Goal: Task Accomplishment & Management: Complete application form

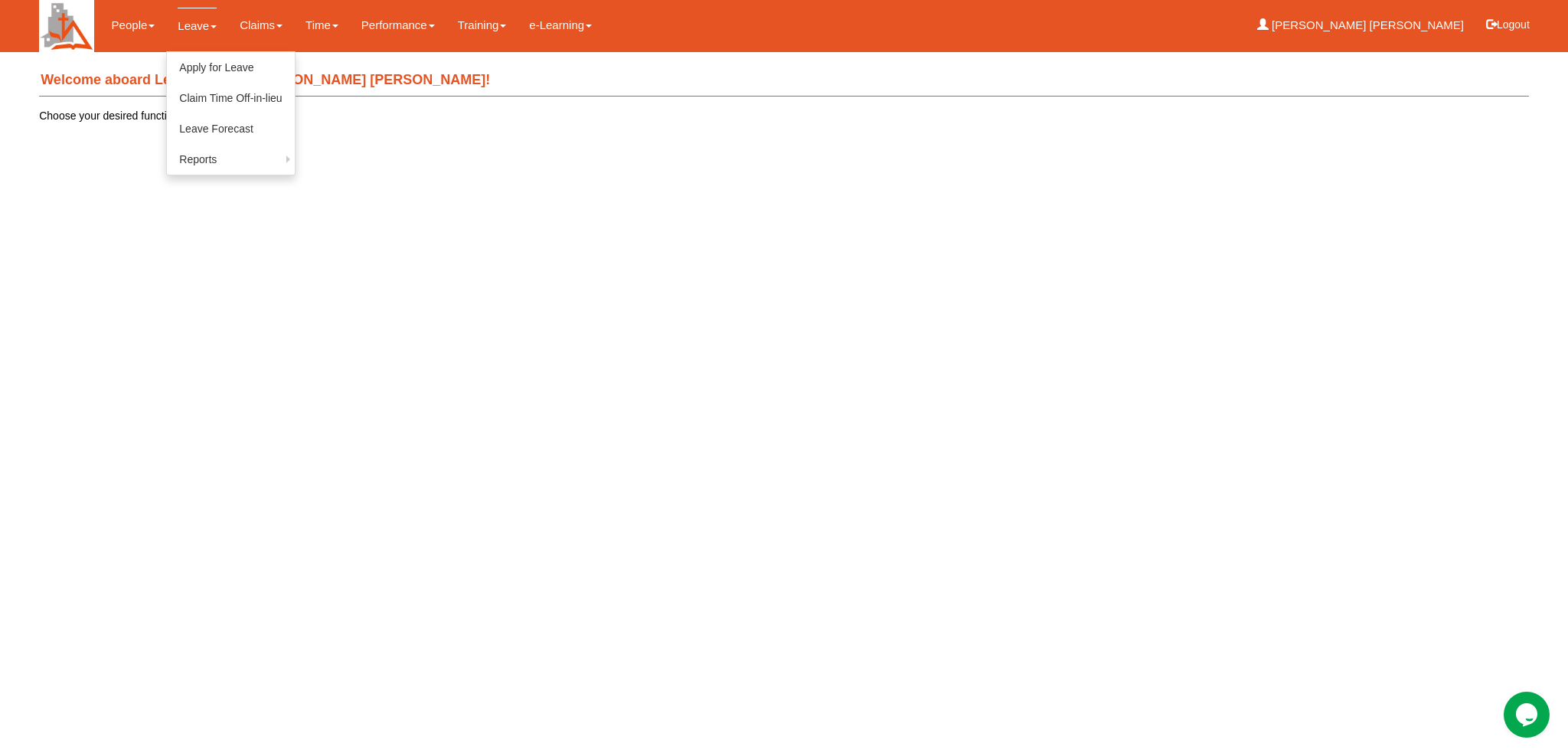
click at [211, 25] on span at bounding box center [213, 27] width 6 height 3
click at [221, 66] on link "Apply for Leave" at bounding box center [231, 67] width 127 height 31
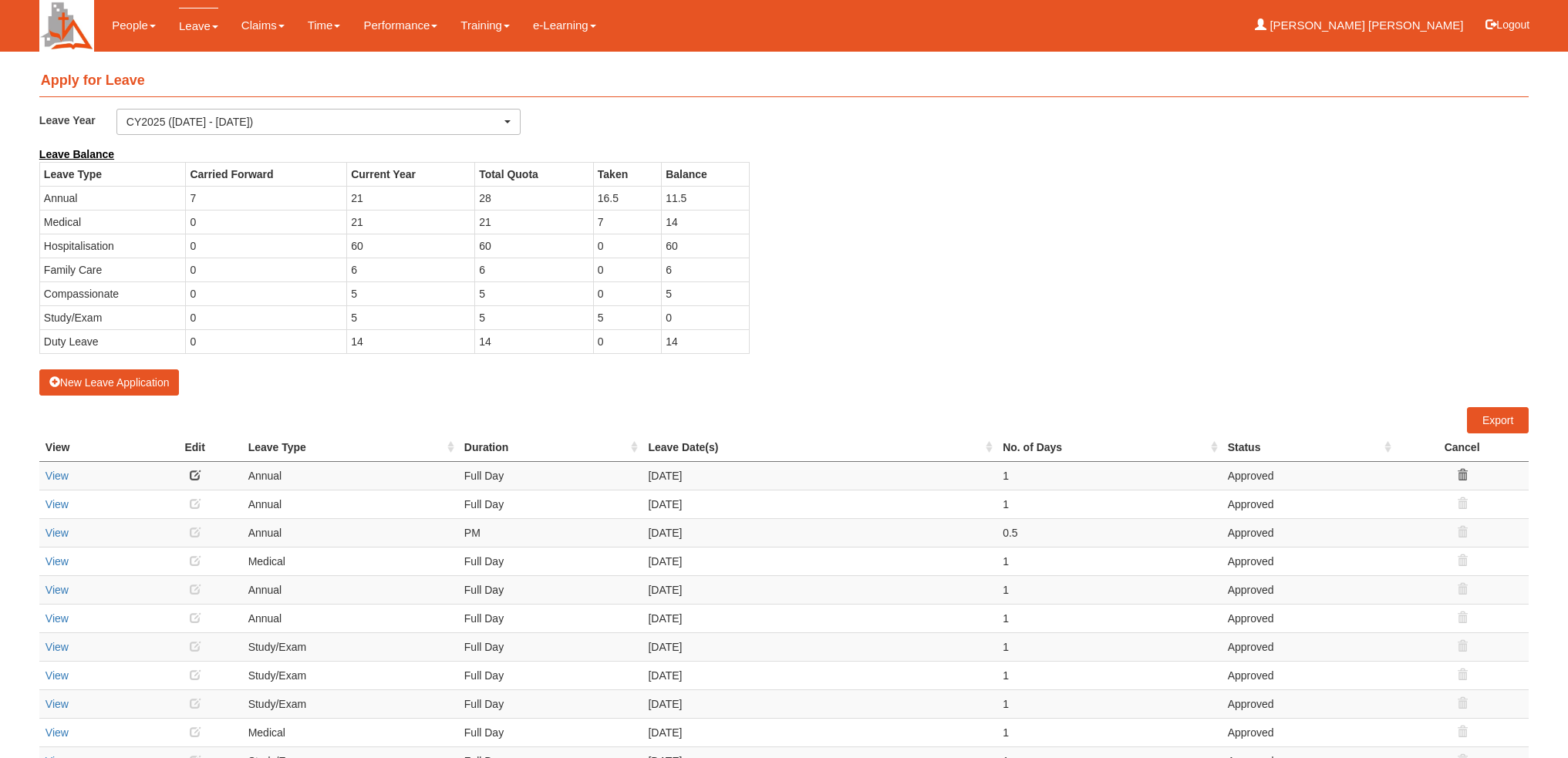
select select "50"
click at [123, 381] on button "New Leave Application" at bounding box center [109, 382] width 140 height 27
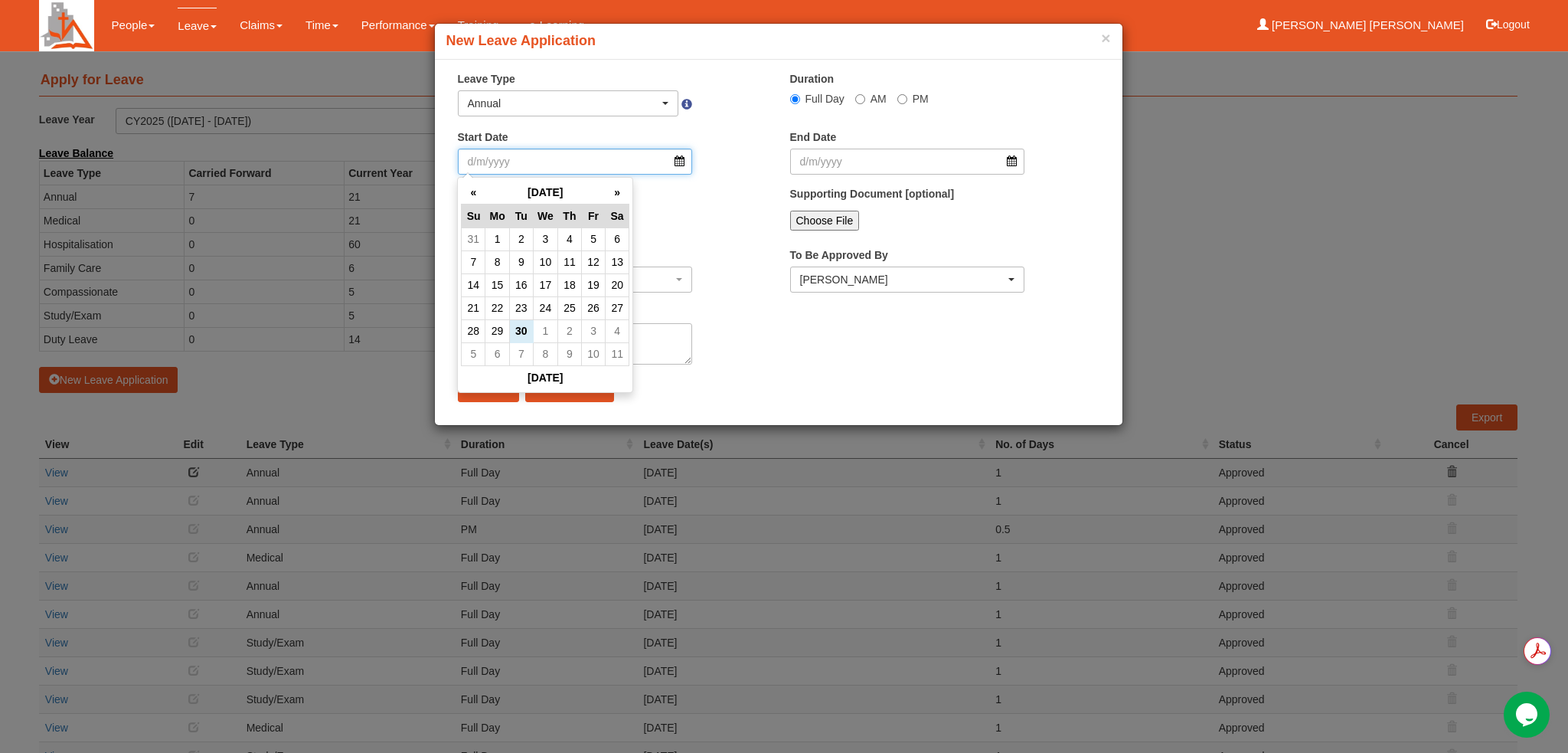
click at [680, 165] on input "Start Date" at bounding box center [575, 161] width 235 height 26
type input "+"
click at [616, 190] on th "»" at bounding box center [618, 193] width 24 height 24
click at [479, 326] on td "23" at bounding box center [474, 331] width 24 height 23
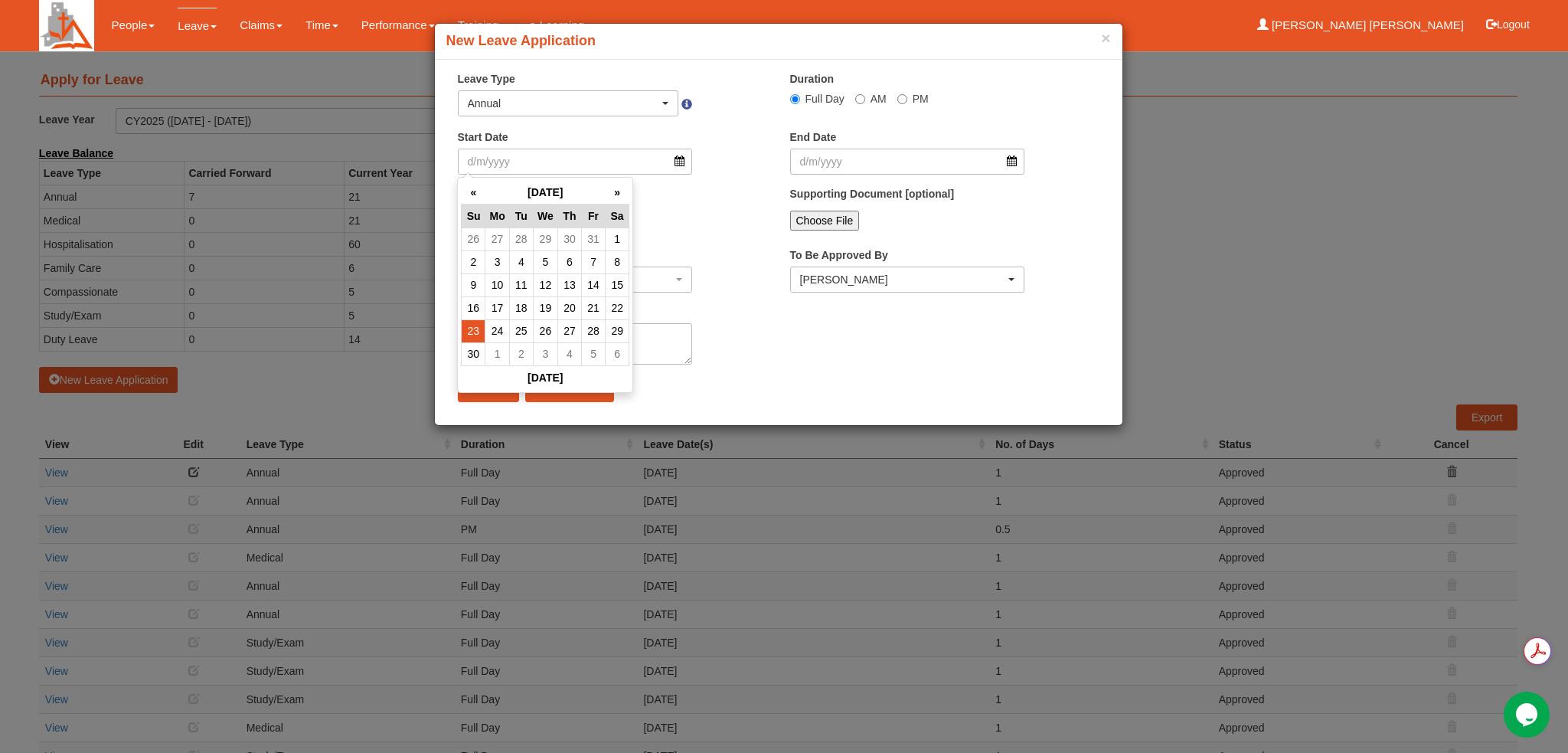
type input "[DATE]"
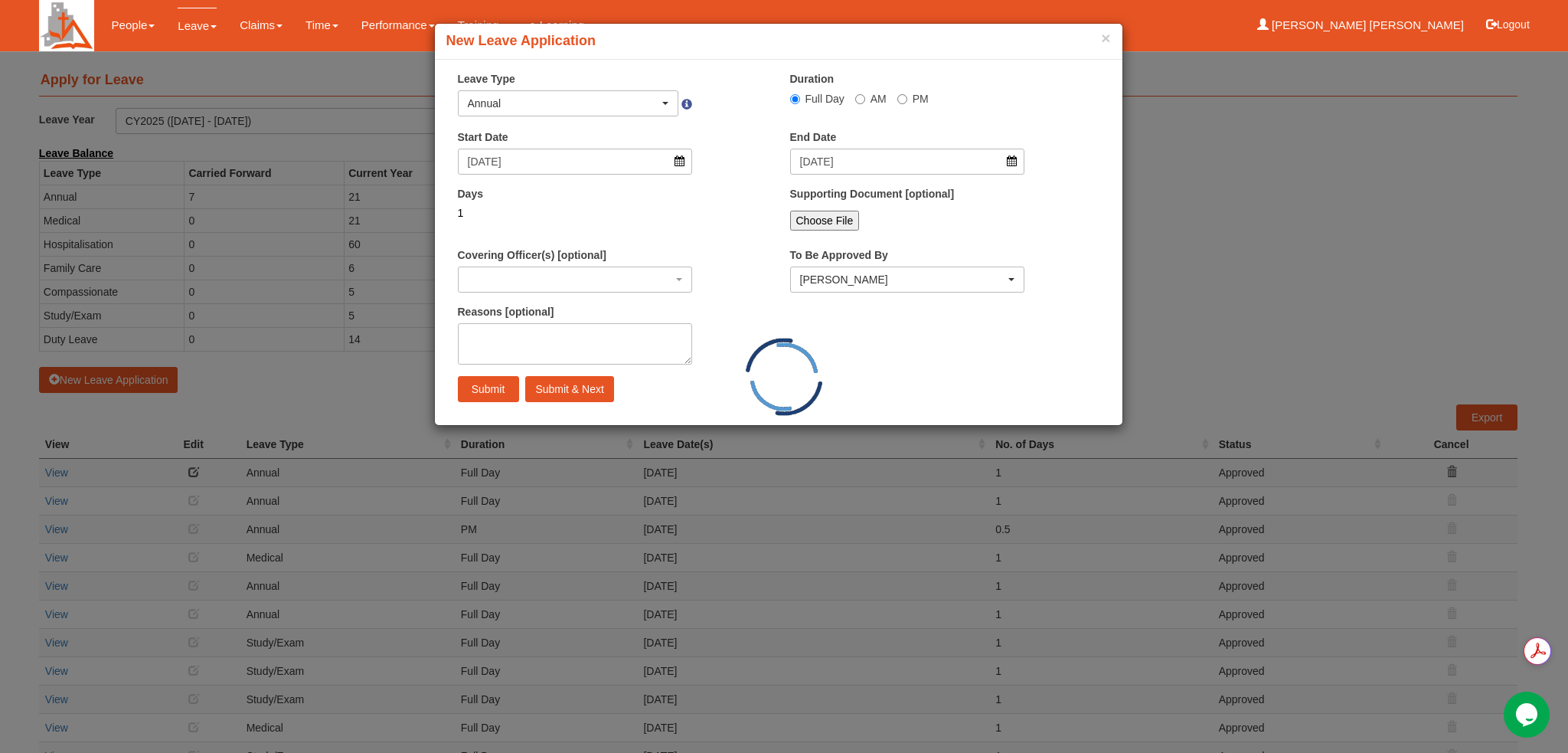
select select
click at [1012, 165] on input "[DATE]" at bounding box center [907, 161] width 235 height 26
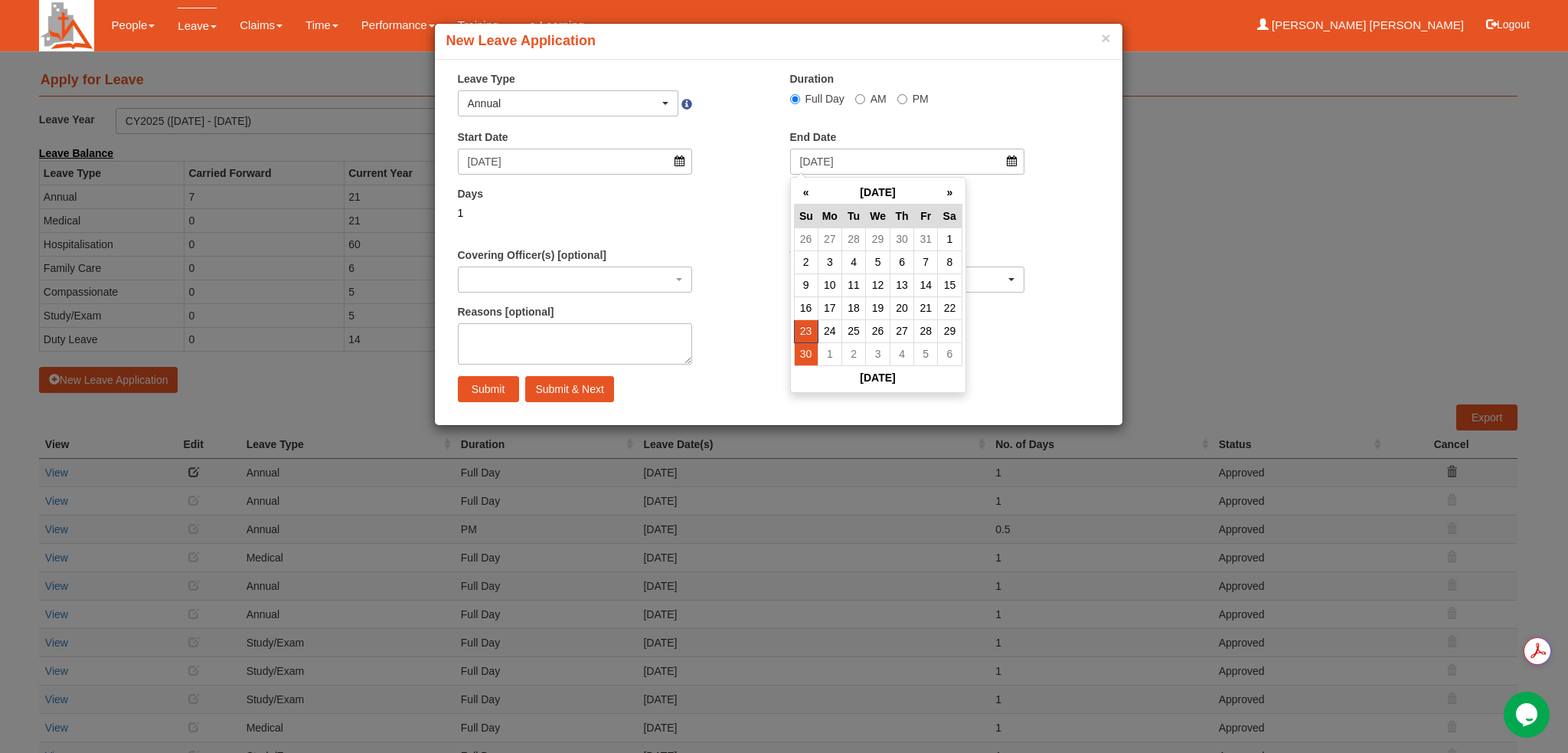
click at [799, 349] on td "30" at bounding box center [806, 354] width 24 height 23
type input "[DATE]"
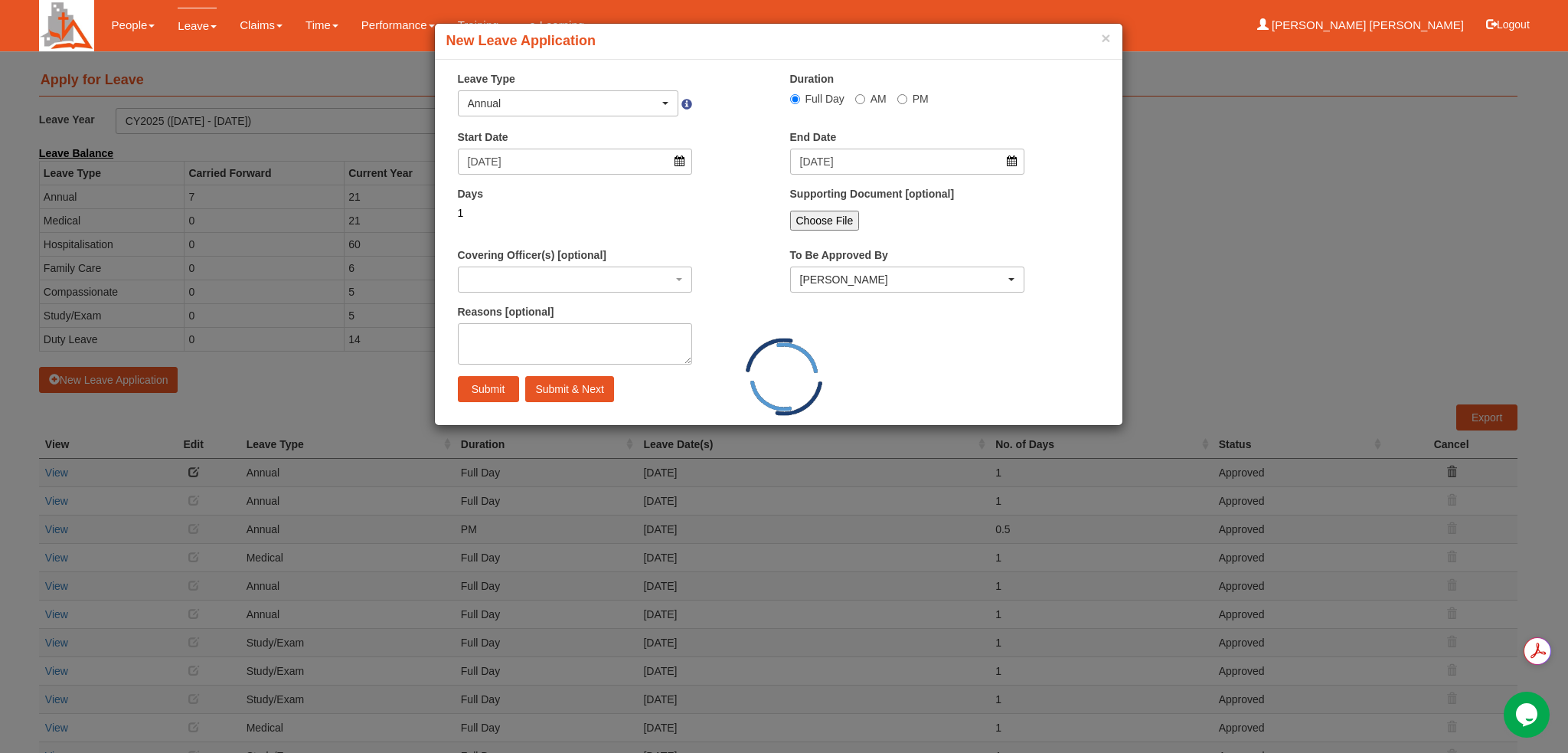
select select
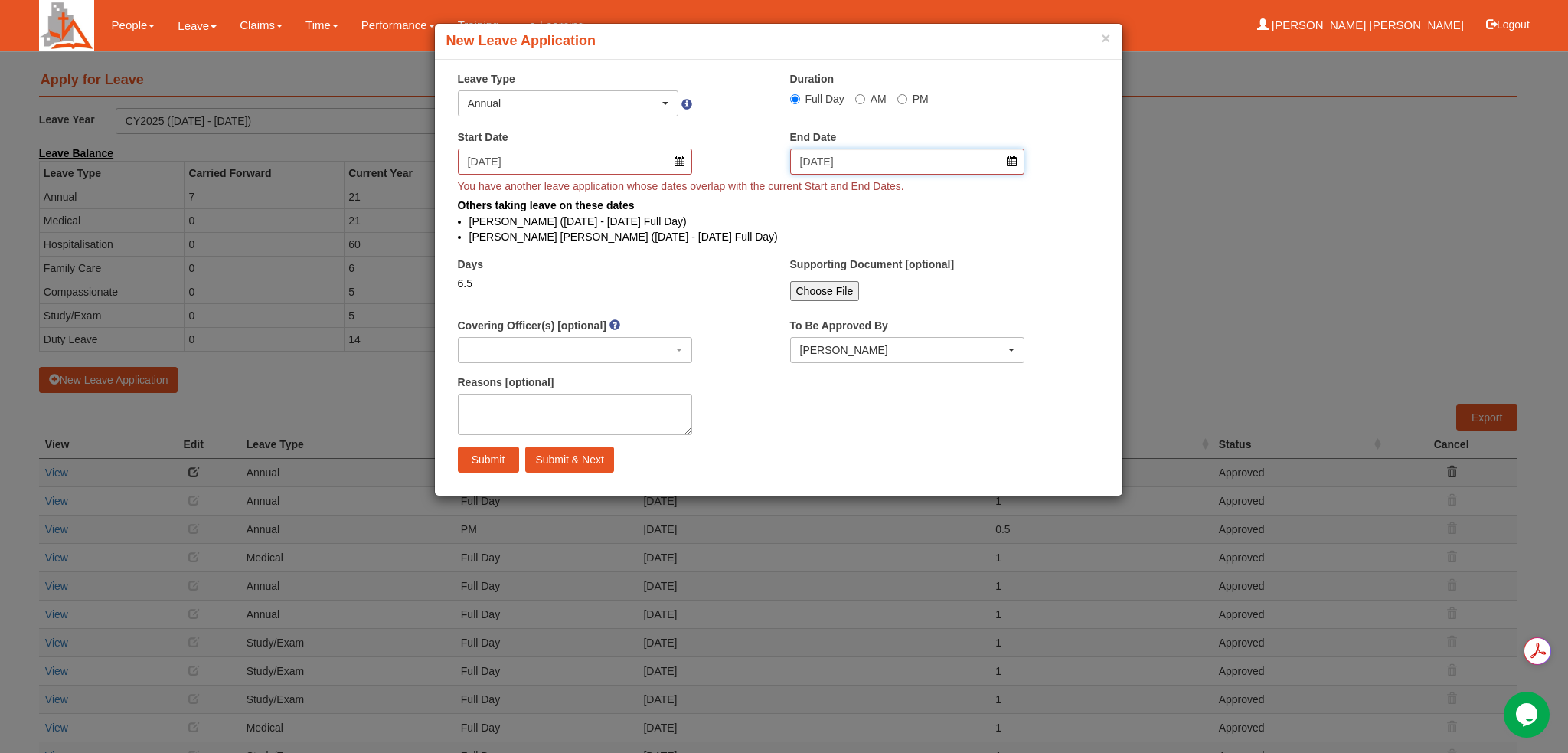
click at [1014, 161] on input "[DATE]" at bounding box center [907, 161] width 235 height 26
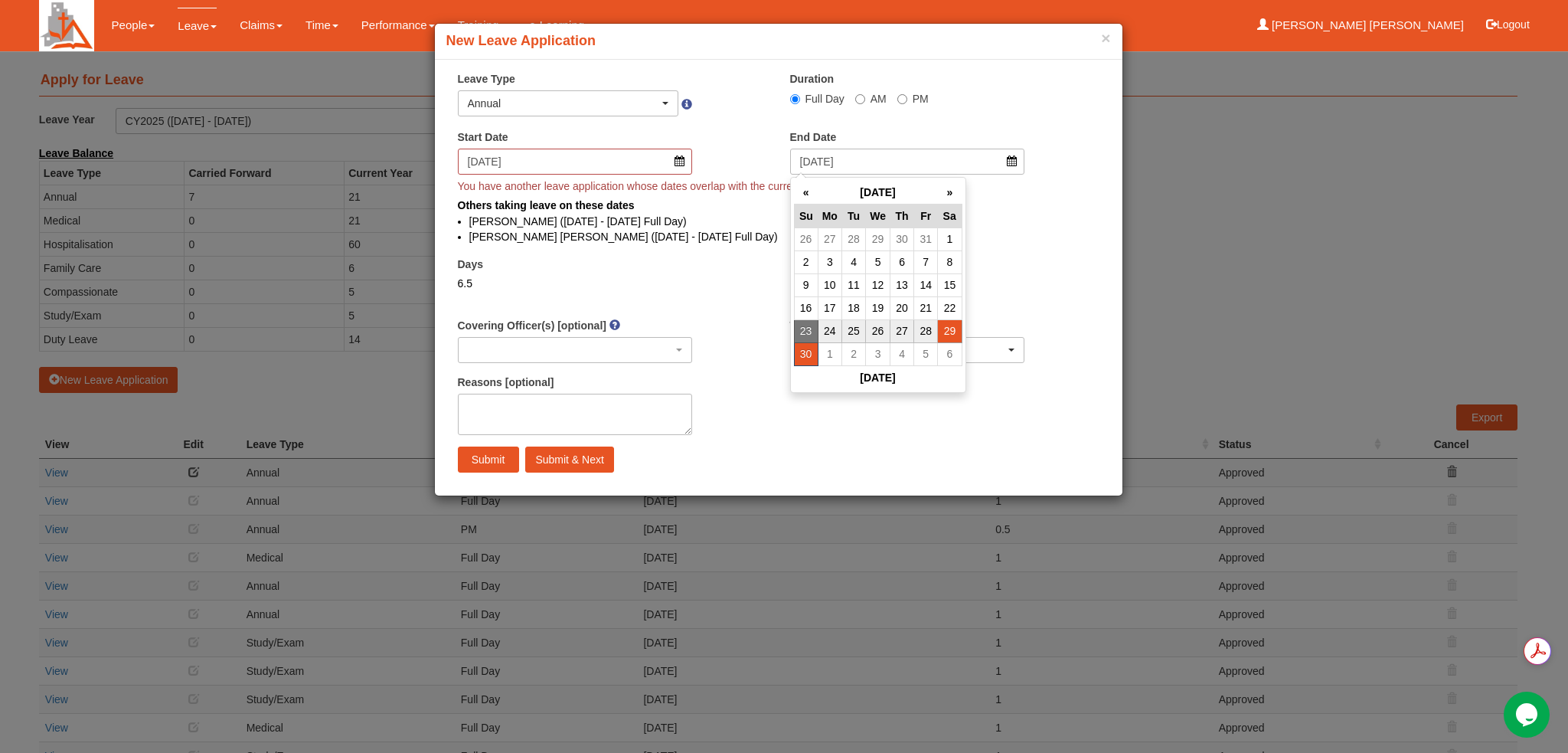
click at [950, 328] on td "29" at bounding box center [950, 331] width 24 height 23
type input "[DATE]"
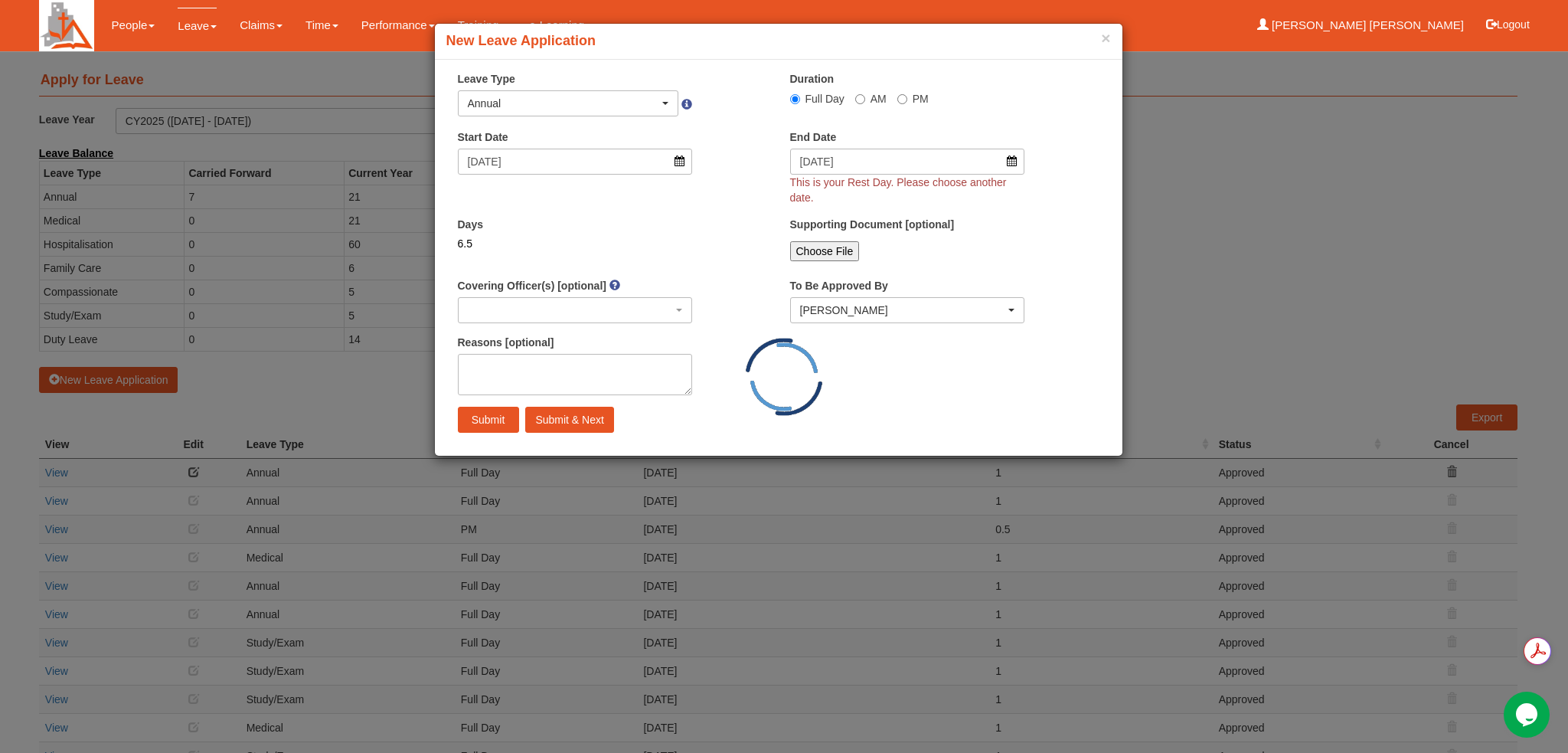
select select
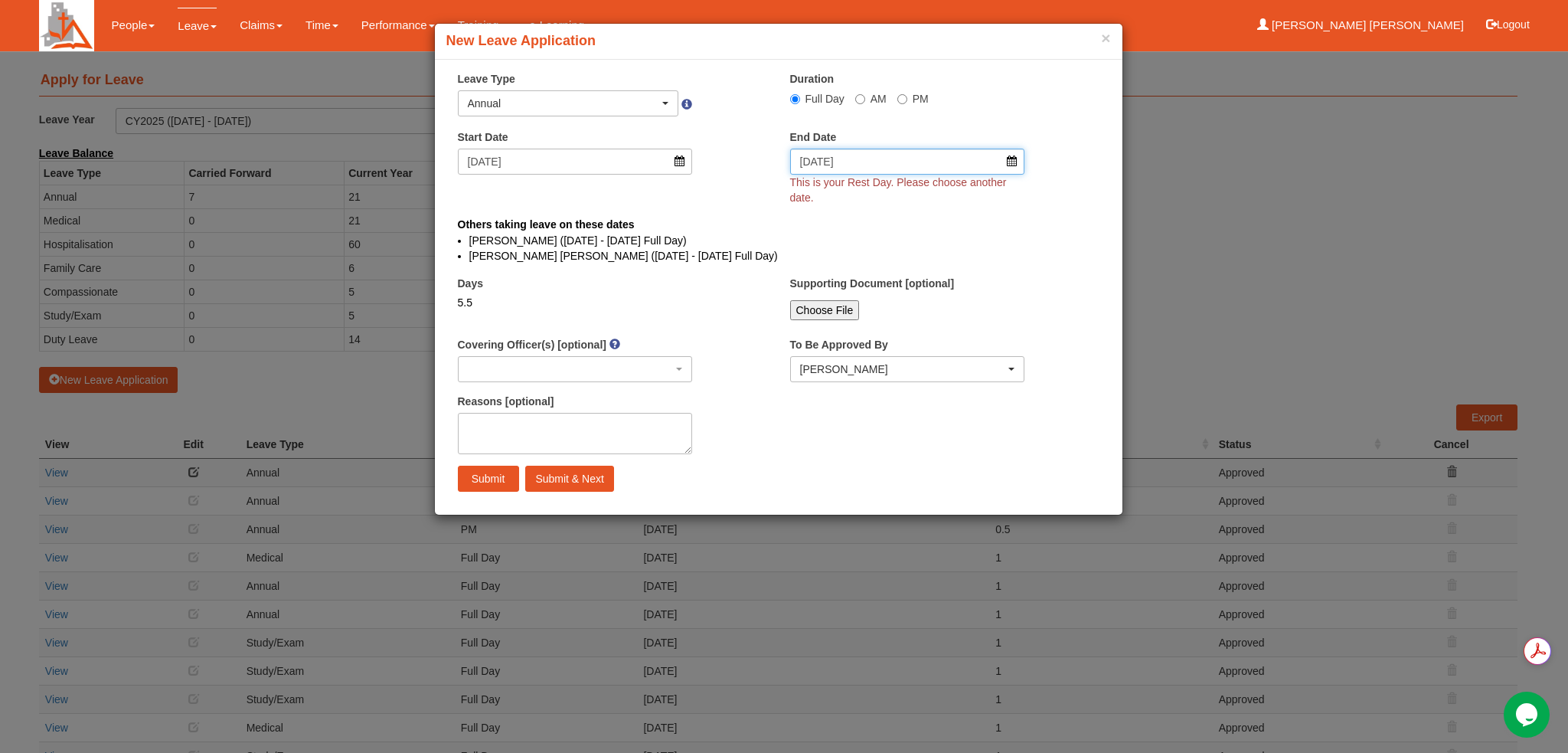
click at [1011, 157] on input "[DATE]" at bounding box center [907, 161] width 235 height 26
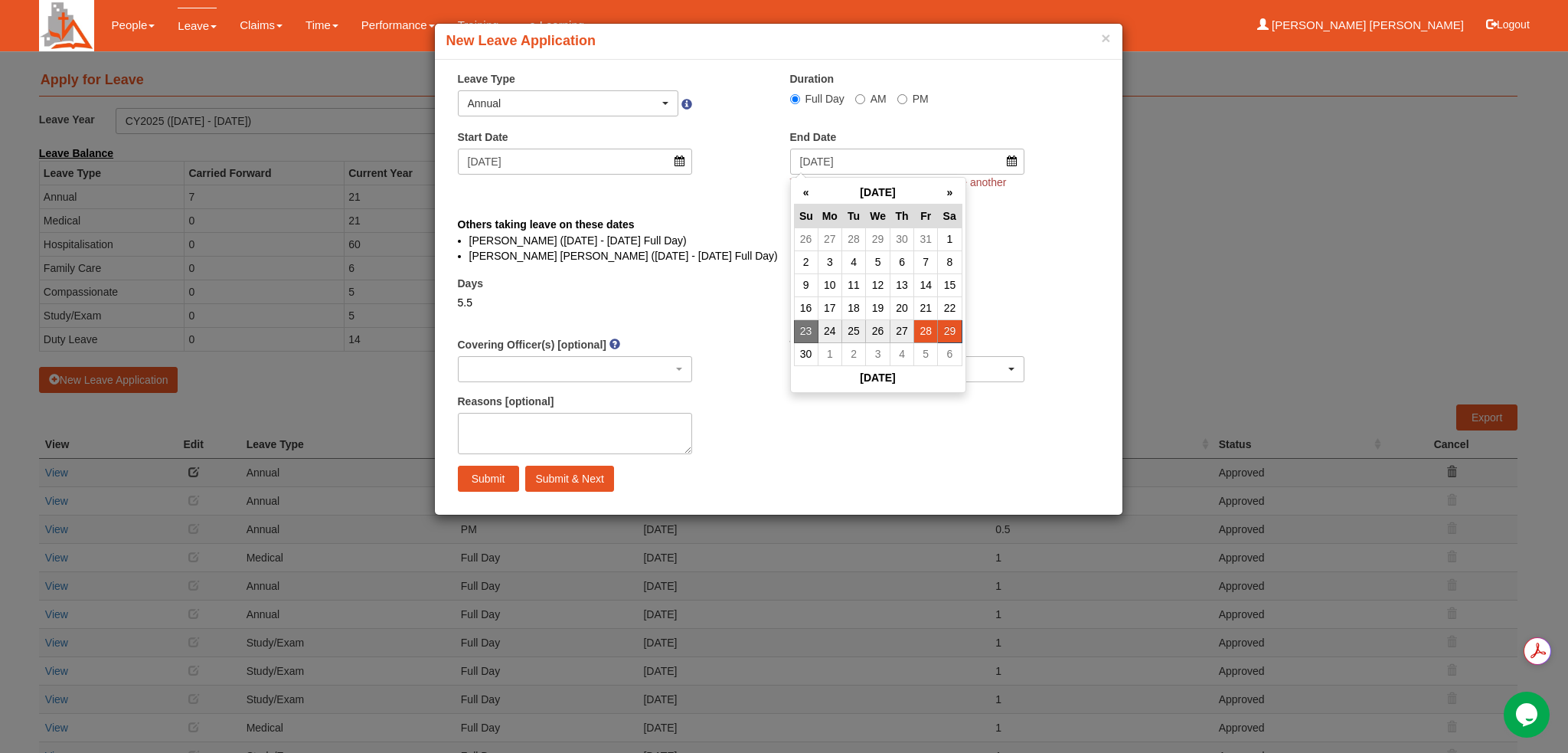
click at [922, 327] on td "28" at bounding box center [927, 331] width 24 height 23
type input "[DATE]"
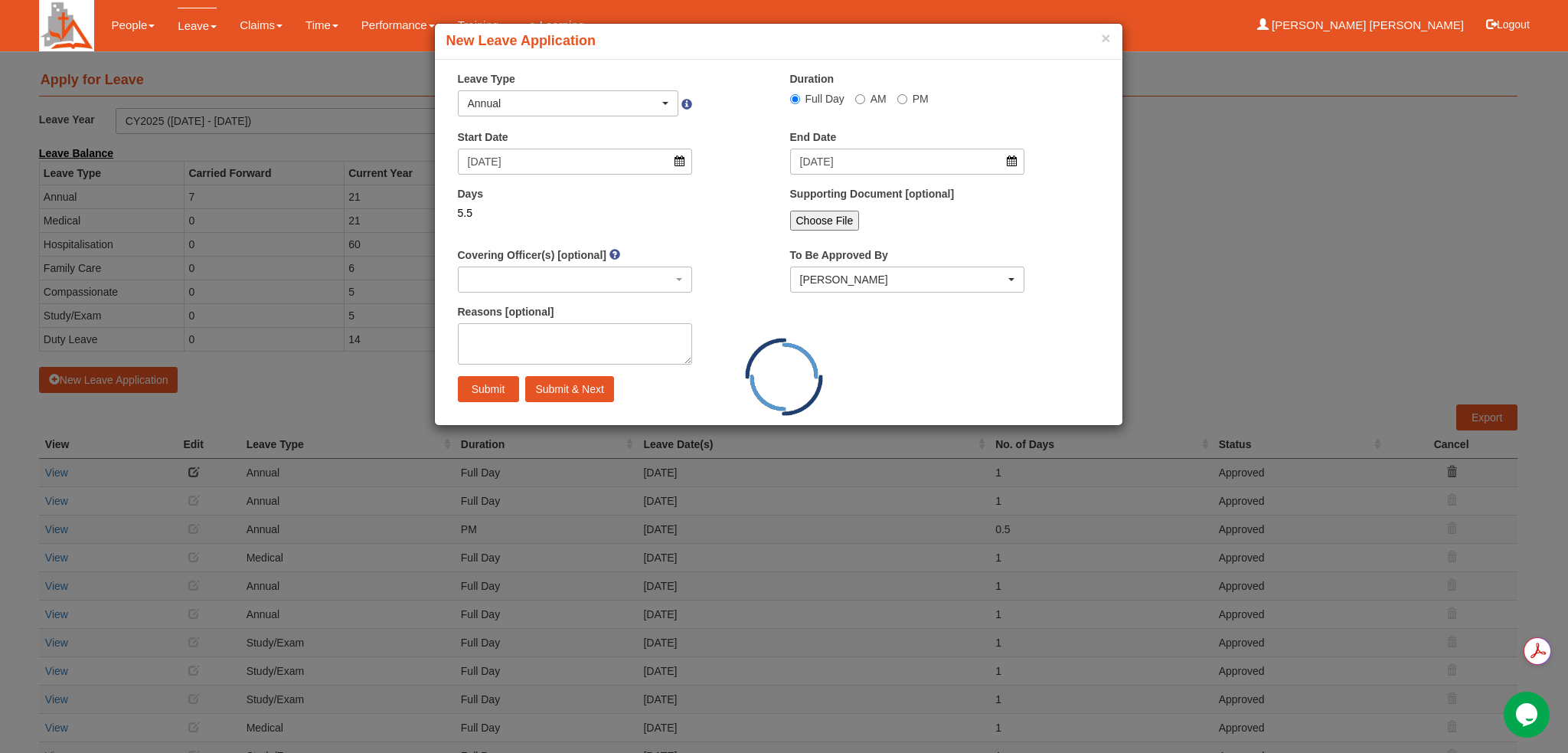
select select
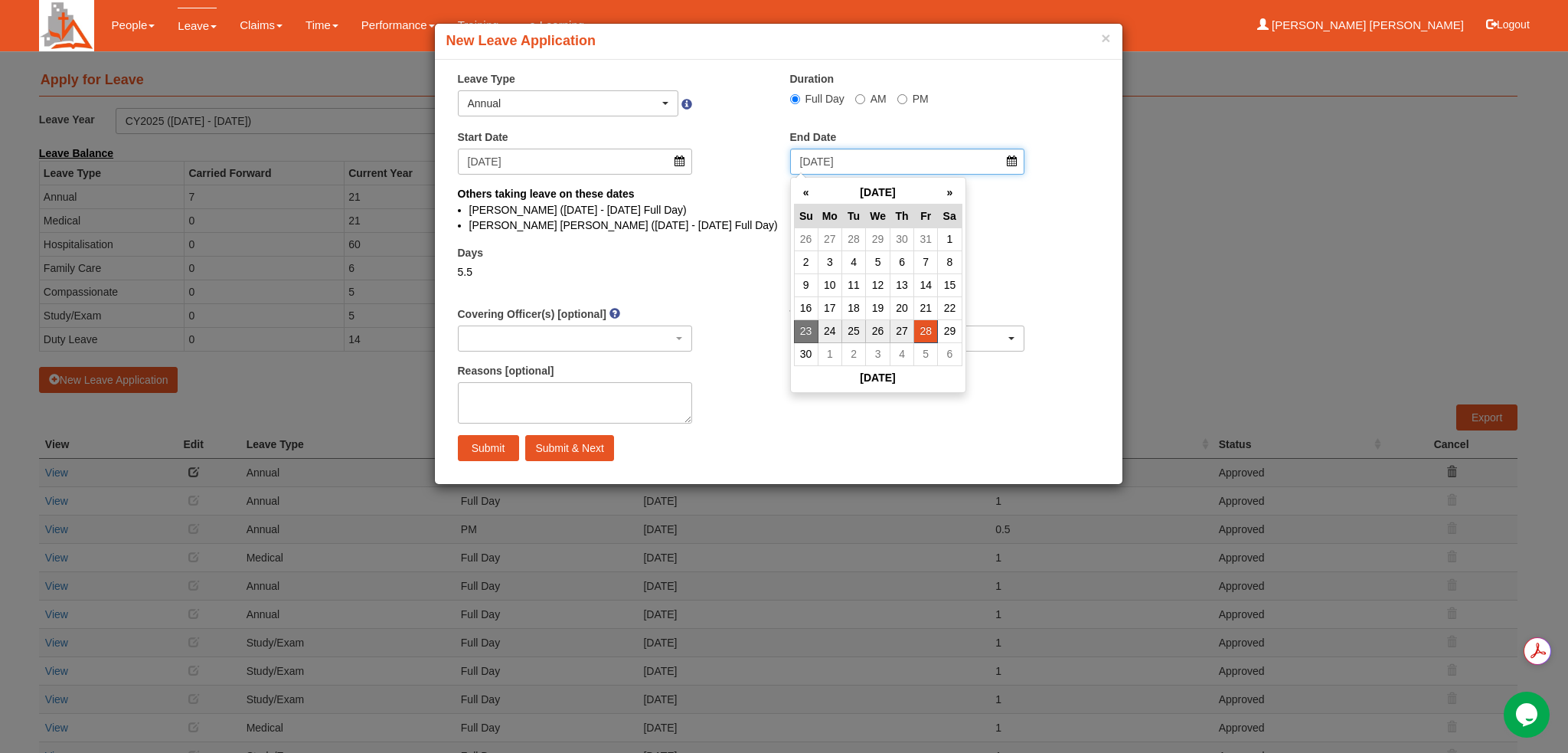
click at [1012, 170] on input "[DATE]" at bounding box center [907, 161] width 235 height 26
click at [903, 333] on td "27" at bounding box center [903, 331] width 24 height 23
type input "[DATE]"
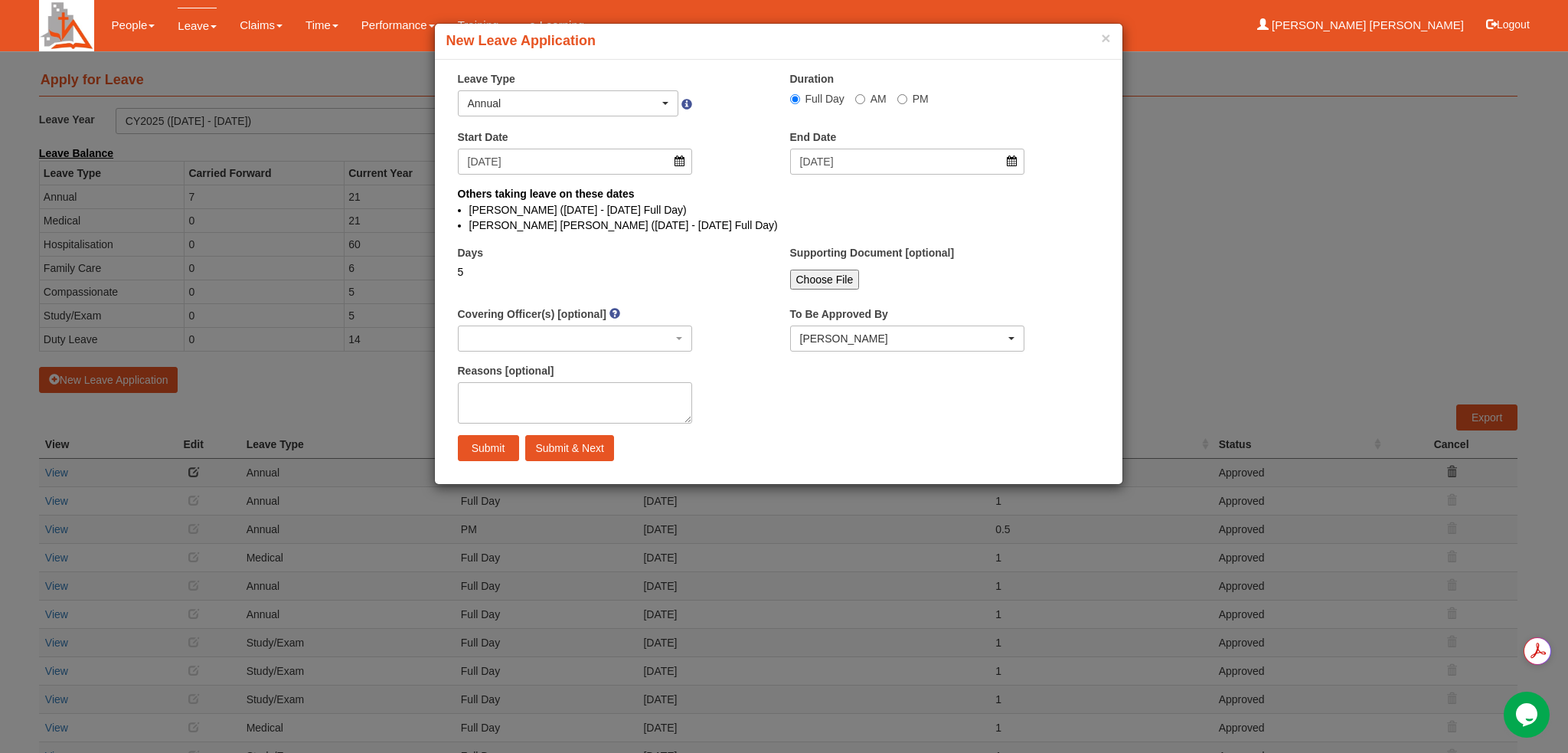
select select
click at [681, 165] on input "[DATE]" at bounding box center [575, 161] width 235 height 26
click at [742, 259] on div "Days 5" at bounding box center [612, 274] width 332 height 57
click at [448, 428] on div "Reasons [optional]" at bounding box center [612, 399] width 332 height 72
click at [490, 450] on input "Submit" at bounding box center [488, 448] width 61 height 26
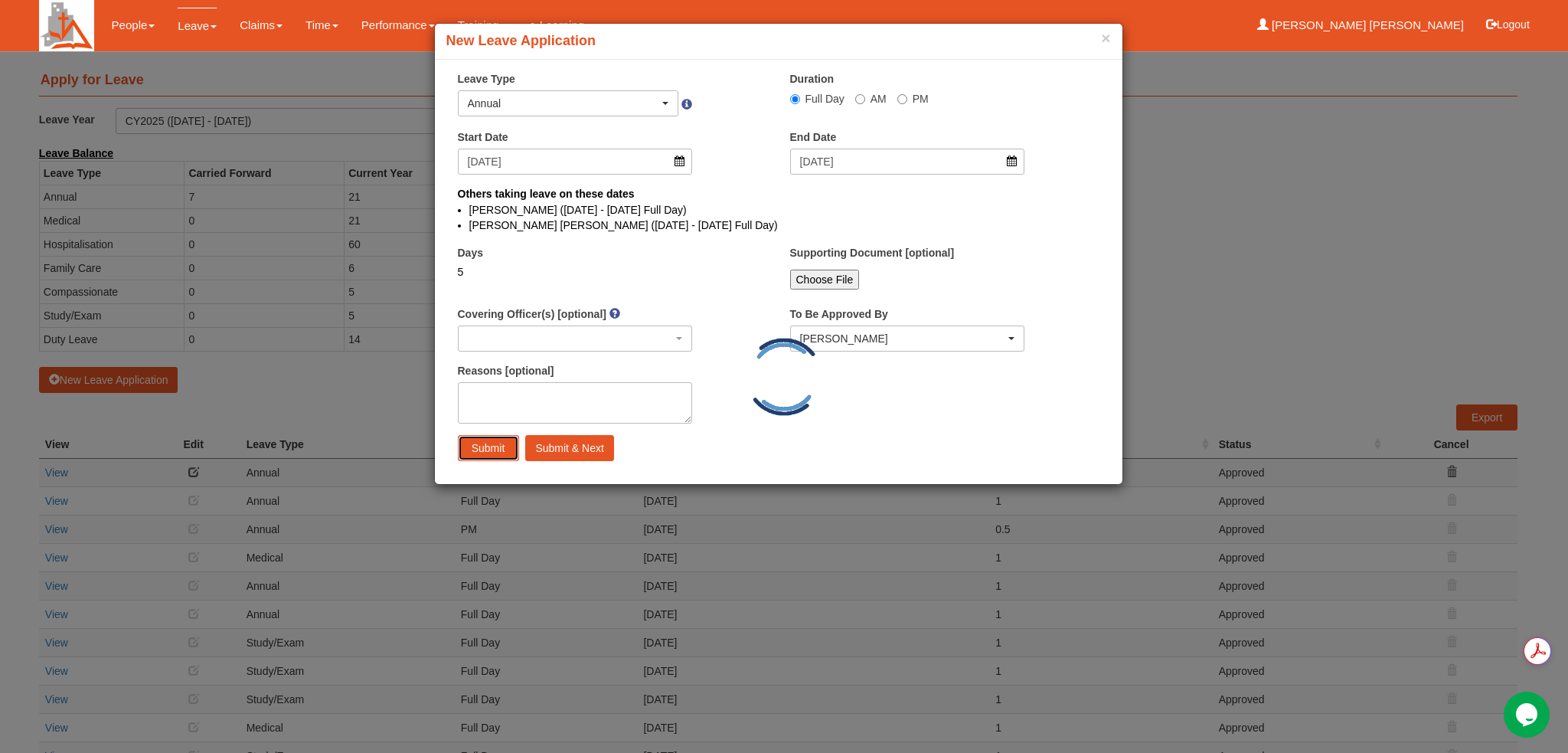
select select
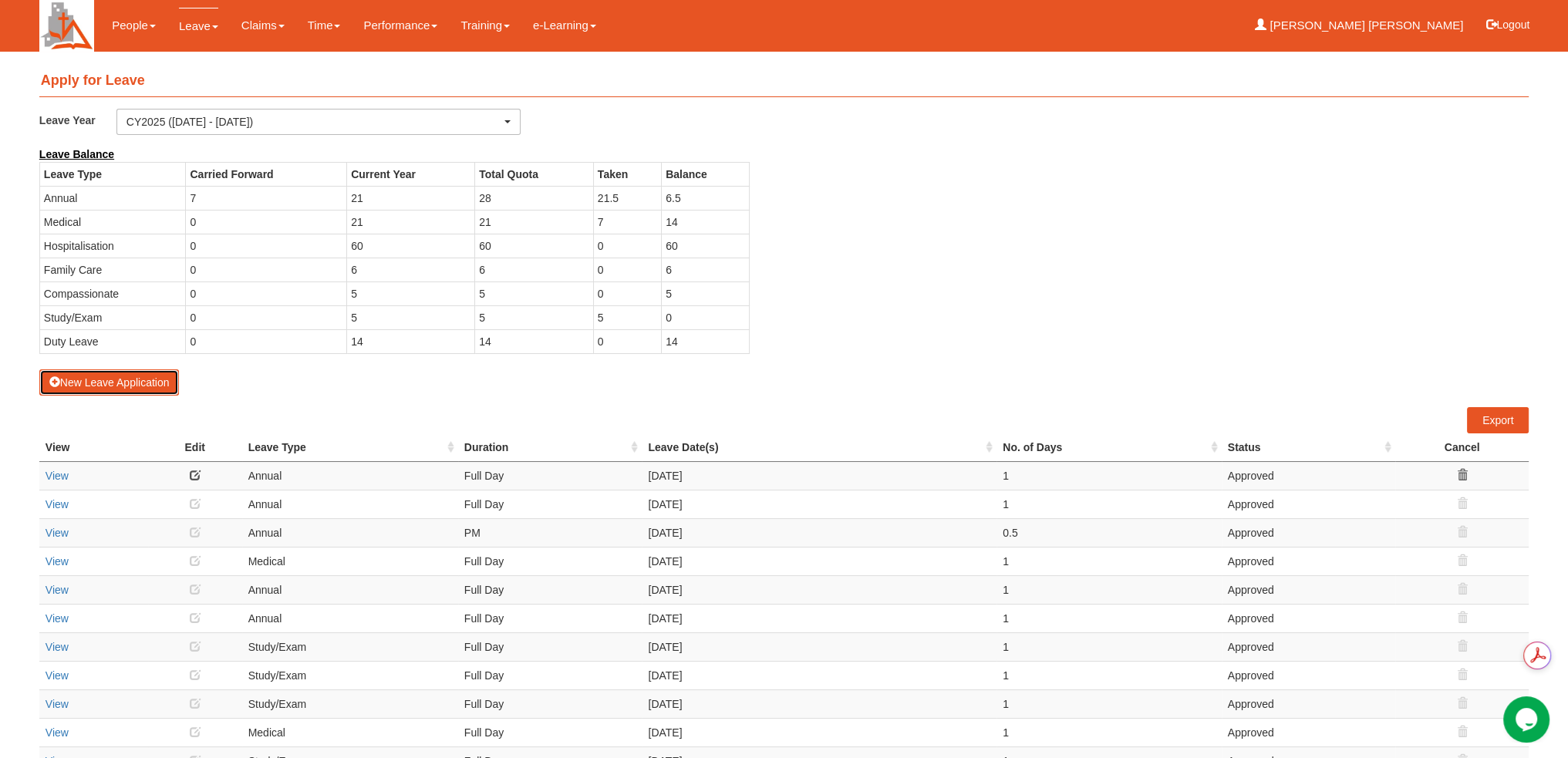
select select "50"
click at [151, 372] on button "New Leave Application" at bounding box center [109, 382] width 140 height 27
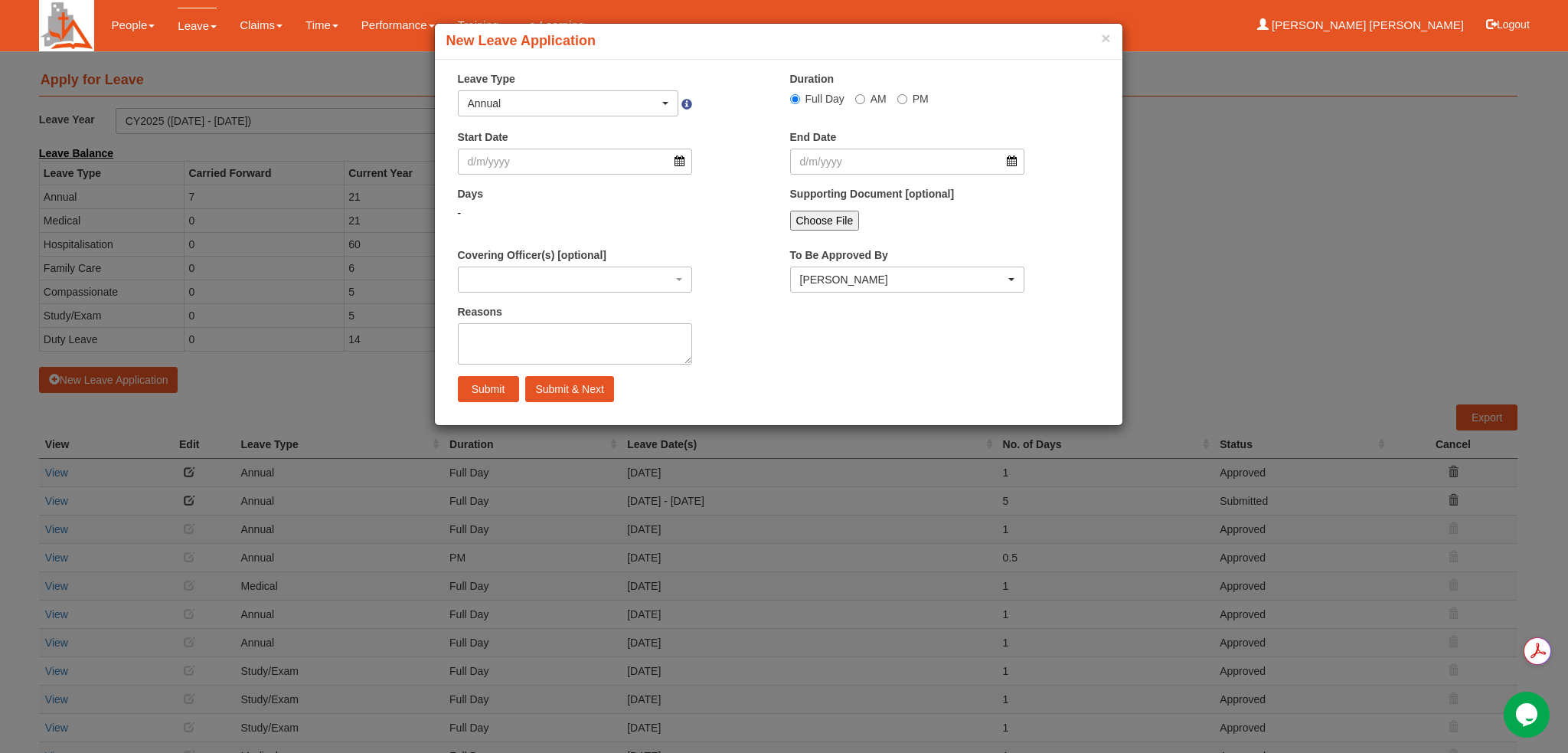
click at [871, 103] on span "AM" at bounding box center [878, 99] width 16 height 12
click at [866, 103] on input "AM" at bounding box center [860, 99] width 10 height 10
radio input "true"
click at [680, 158] on input "Start Date" at bounding box center [575, 161] width 235 height 26
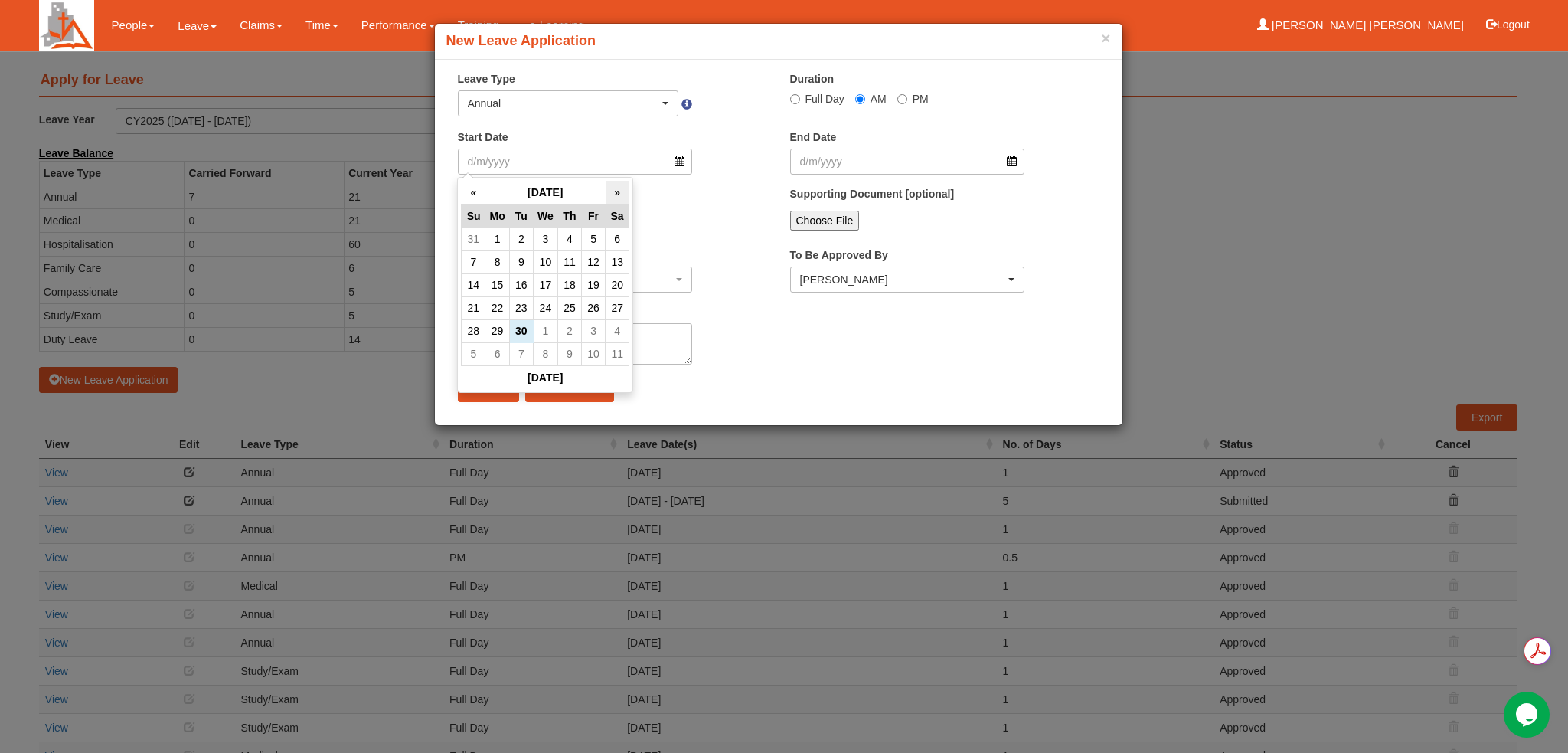
click at [619, 195] on th "»" at bounding box center [618, 193] width 24 height 24
click at [595, 333] on td "28" at bounding box center [593, 331] width 24 height 23
type input "[DATE]"
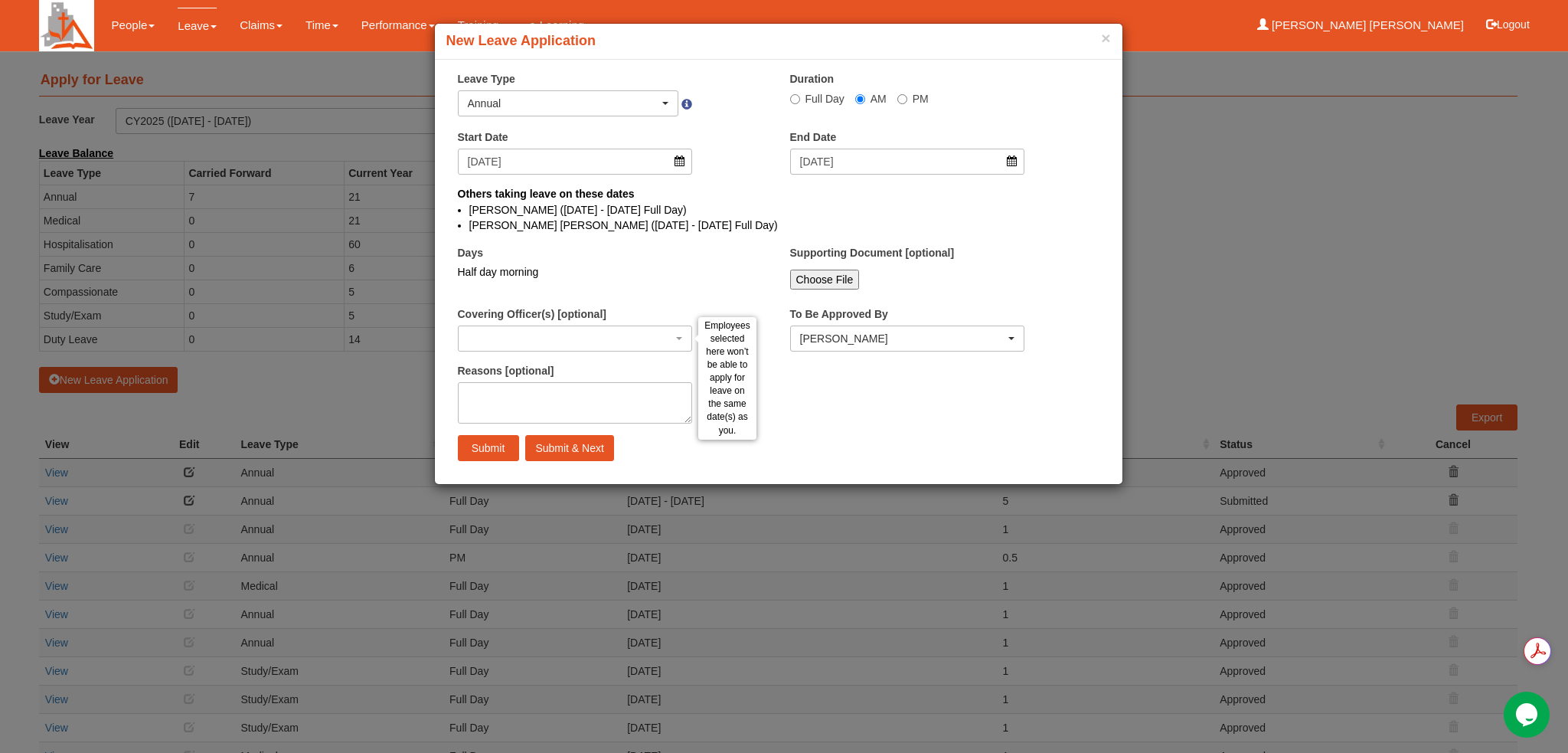
select select
click at [476, 442] on input "Submit" at bounding box center [488, 448] width 61 height 26
radio input "true"
select select
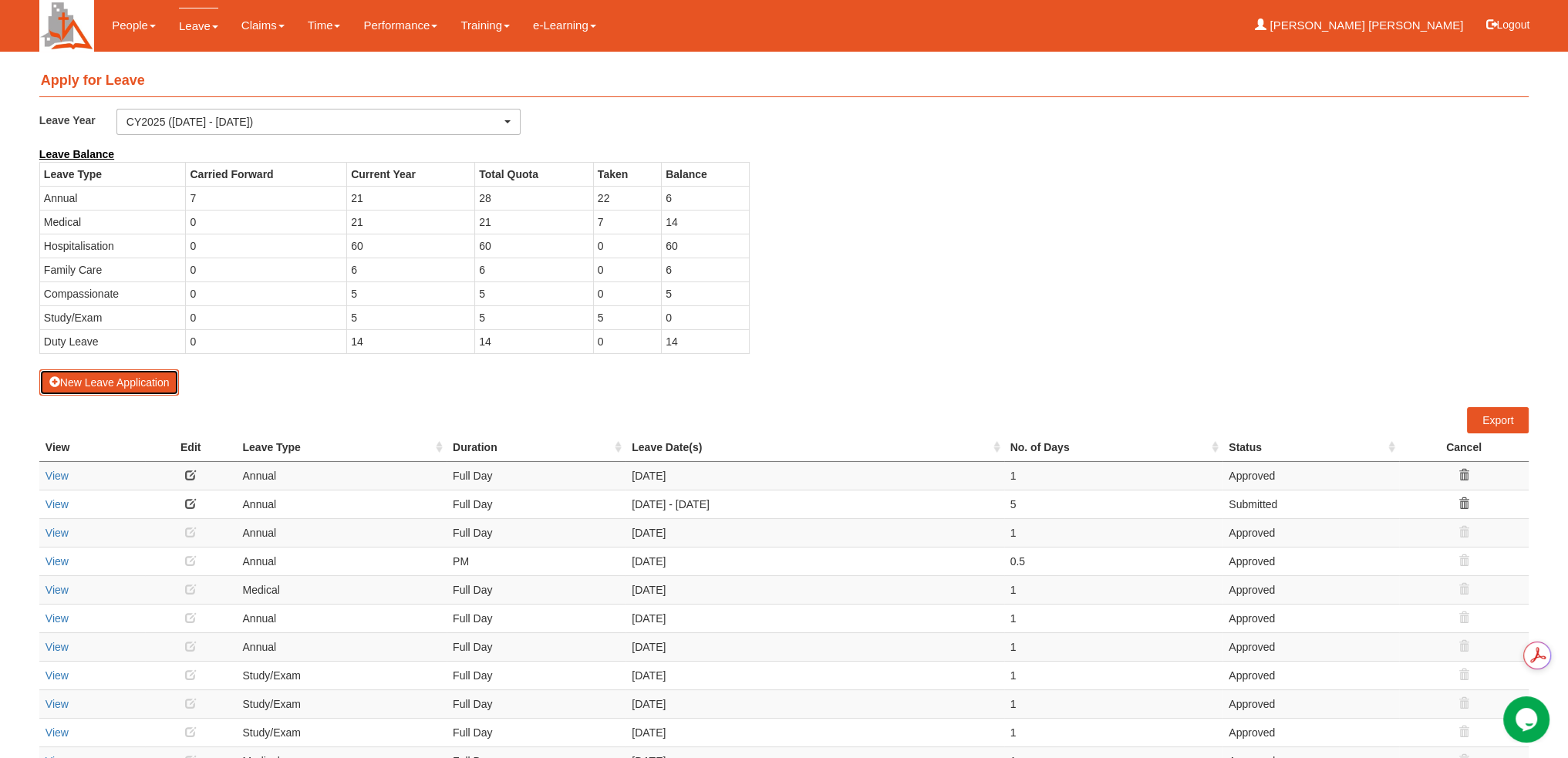
select select "50"
click at [1507, 27] on button "Logout" at bounding box center [1507, 24] width 66 height 37
